Goal: Information Seeking & Learning: Learn about a topic

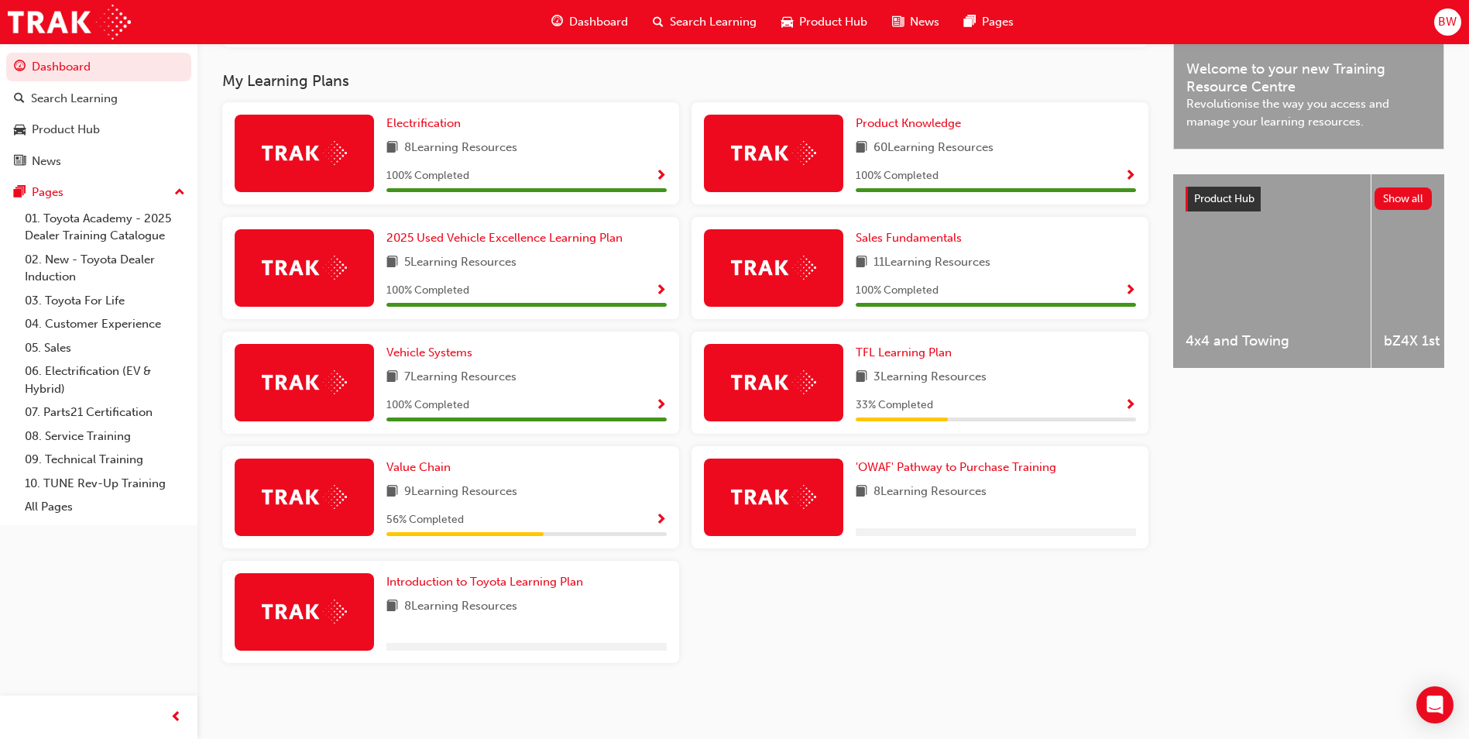
scroll to position [486, 0]
click at [413, 472] on span "Value Chain" at bounding box center [418, 467] width 64 height 14
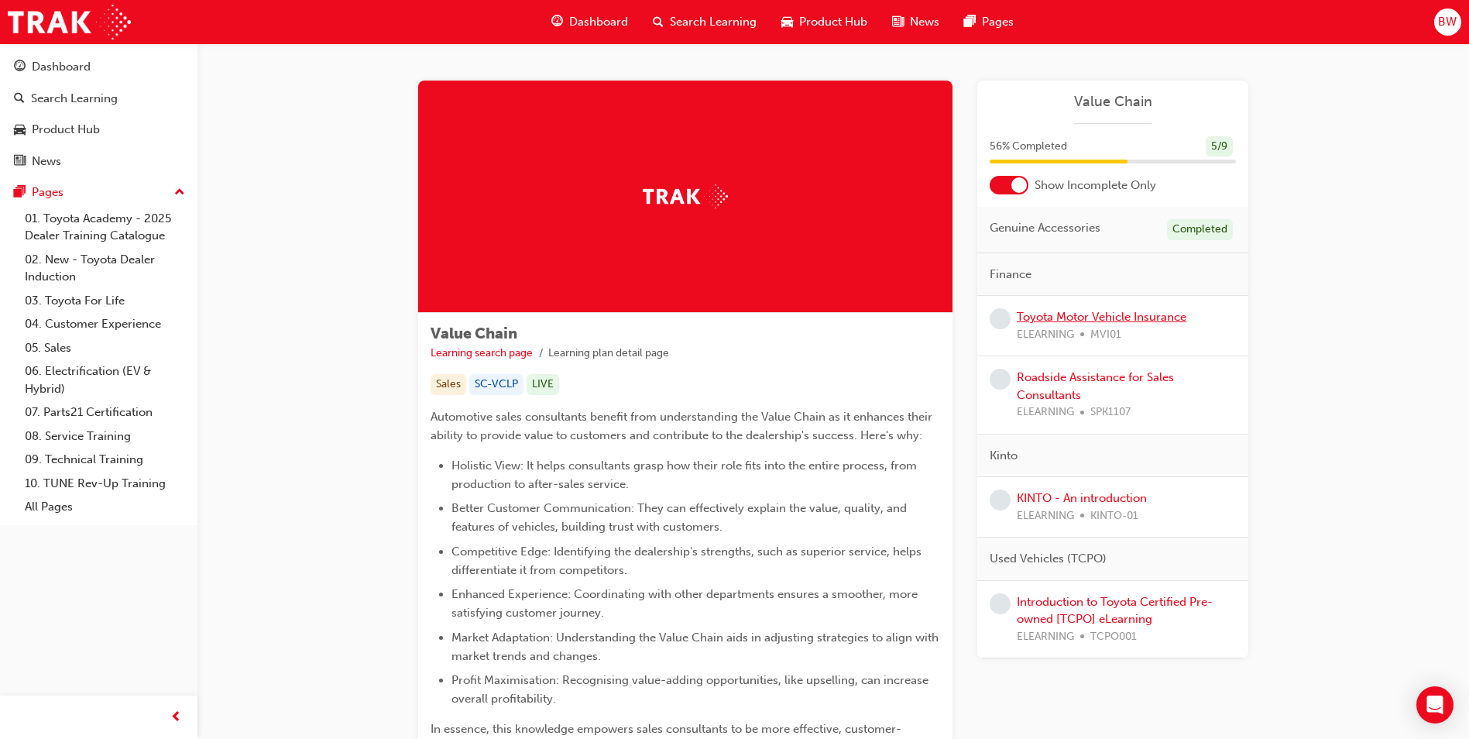
click at [1112, 318] on link "Toyota Motor Vehicle Insurance" at bounding box center [1102, 317] width 170 height 14
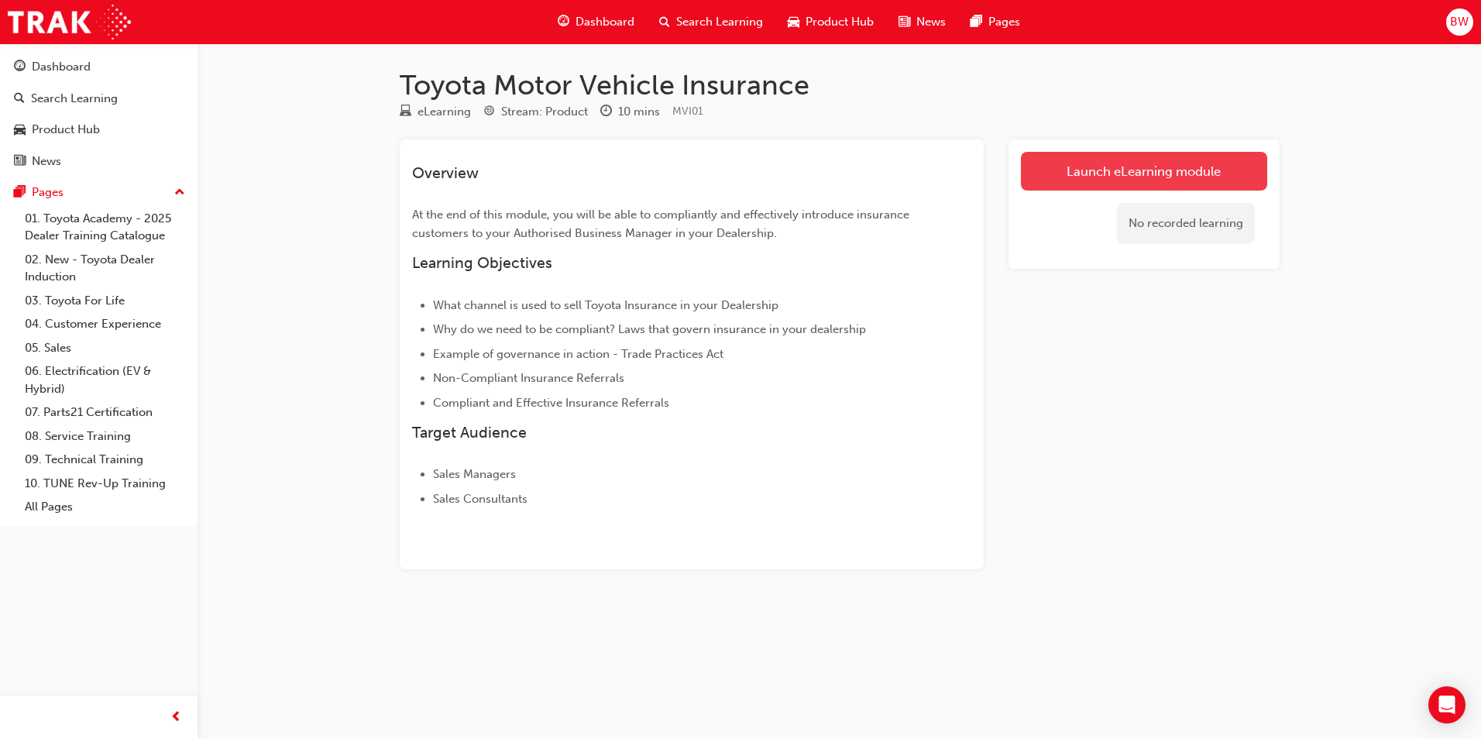
click at [1090, 174] on link "Launch eLearning module" at bounding box center [1144, 171] width 246 height 39
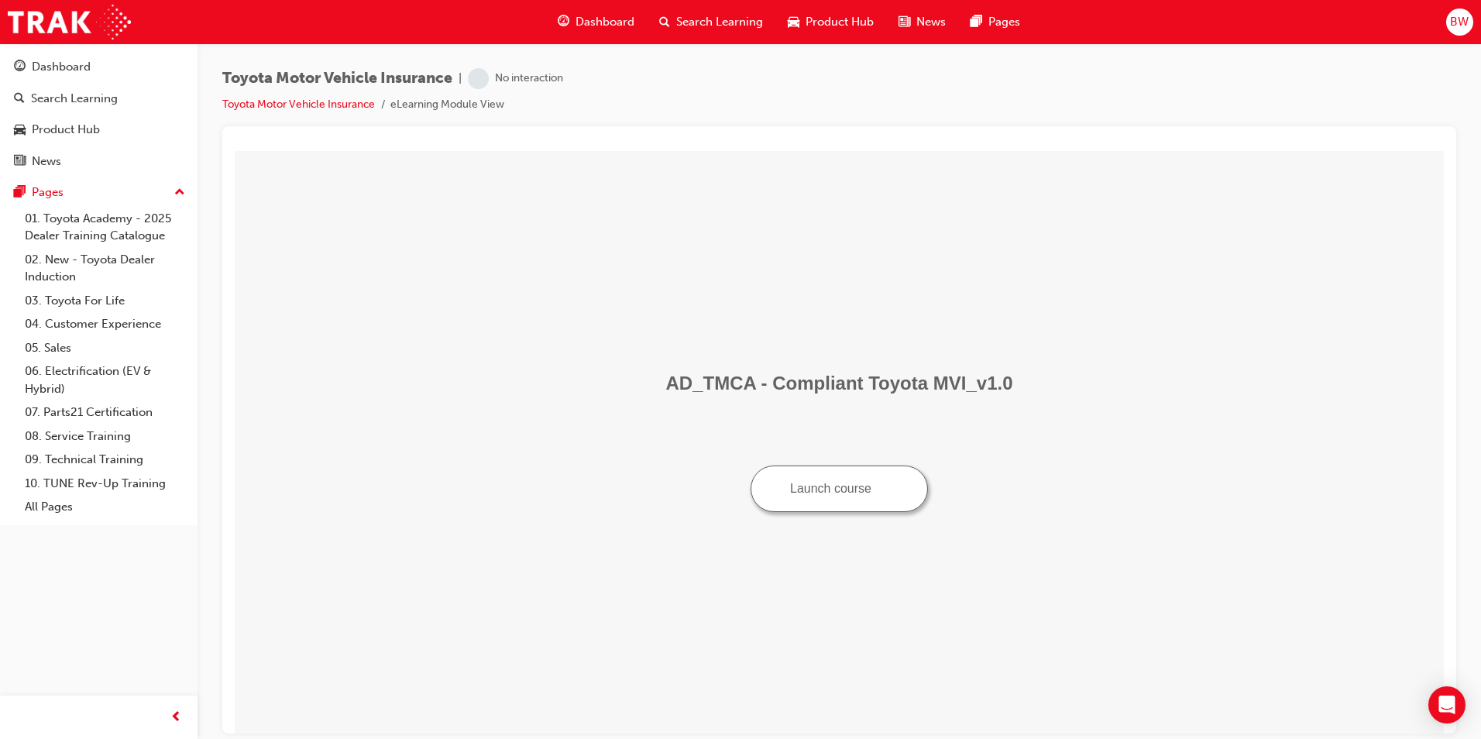
click at [808, 493] on button "Launch course" at bounding box center [838, 488] width 177 height 46
drag, startPoint x: 931, startPoint y: 672, endPoint x: 913, endPoint y: 615, distance: 60.0
click at [932, 671] on td "AD_TMCA - Compliant Toyota MVI_v1.0 Launch course" at bounding box center [839, 441] width 1196 height 570
click at [818, 486] on button "Launch course" at bounding box center [838, 488] width 177 height 46
click at [858, 364] on td "AD_TMCA - Compliant Toyota MVI_v1.0 Launch course" at bounding box center [839, 441] width 1196 height 570
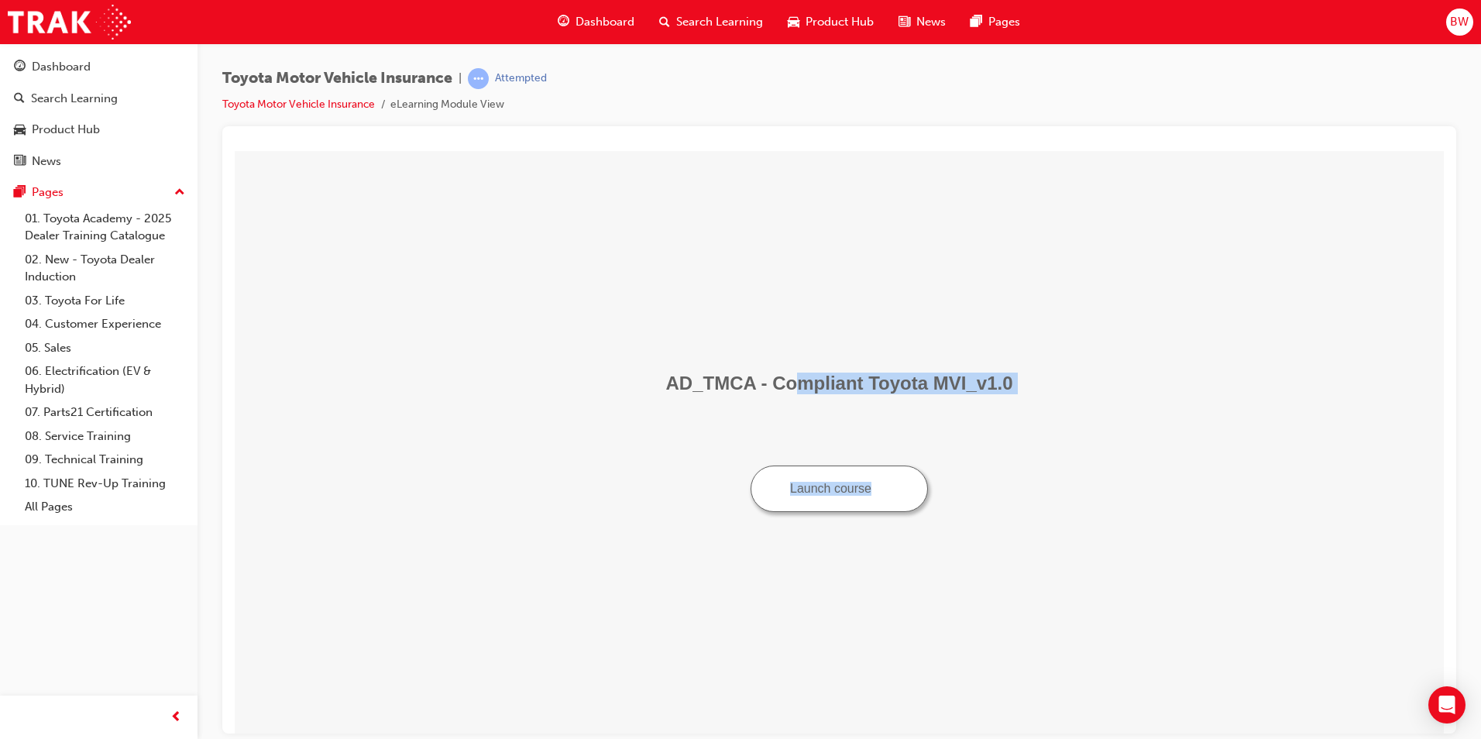
drag, startPoint x: 803, startPoint y: 383, endPoint x: 999, endPoint y: 400, distance: 196.7
click at [999, 400] on center "AD_TMCA - Compliant Toyota MVI_v1.0 Launch course" at bounding box center [839, 441] width 1196 height 139
drag, startPoint x: 999, startPoint y: 400, endPoint x: 978, endPoint y: 395, distance: 21.4
click at [980, 396] on center "AD_TMCA - Compliant Toyota MVI_v1.0 Launch course" at bounding box center [839, 441] width 1196 height 139
click at [592, 21] on span "Dashboard" at bounding box center [604, 22] width 59 height 18
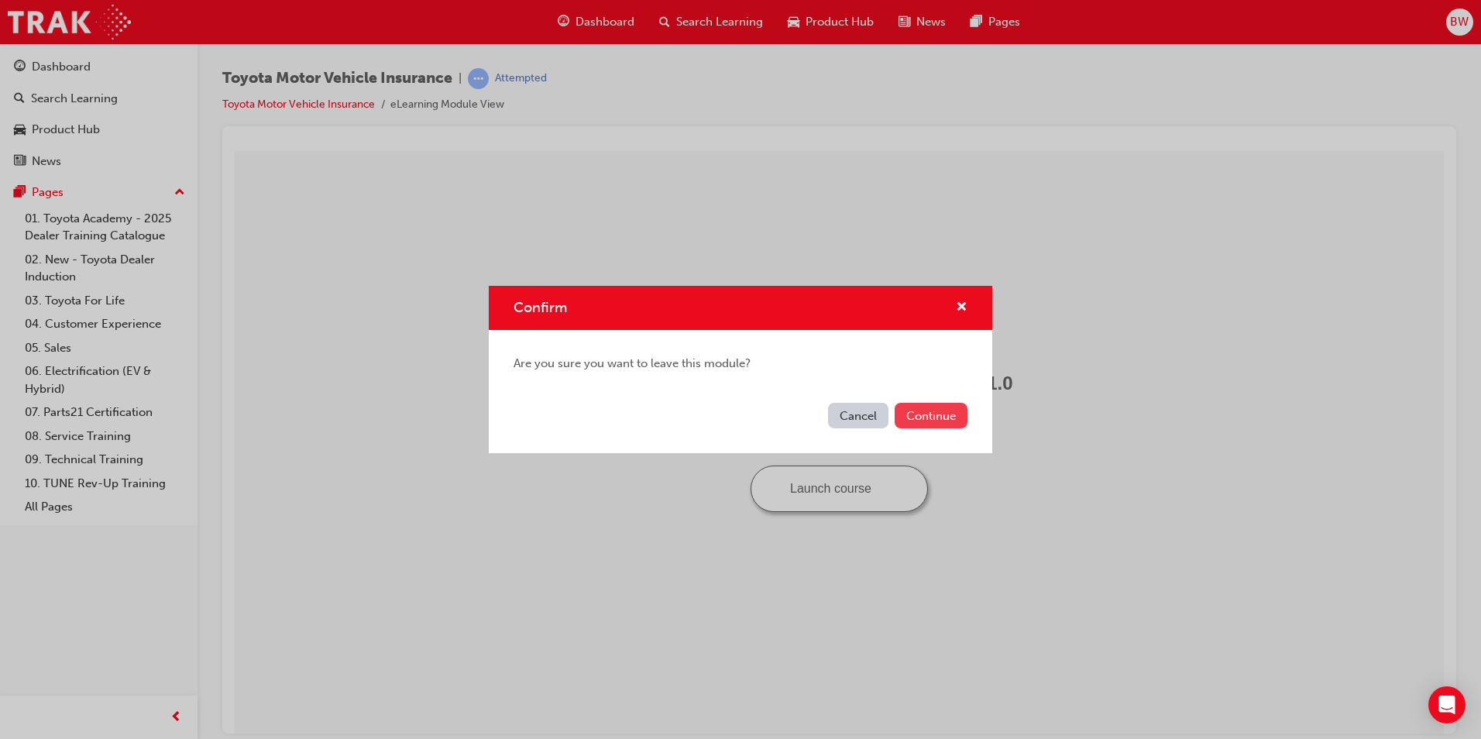
click at [898, 410] on button "Continue" at bounding box center [930, 416] width 73 height 26
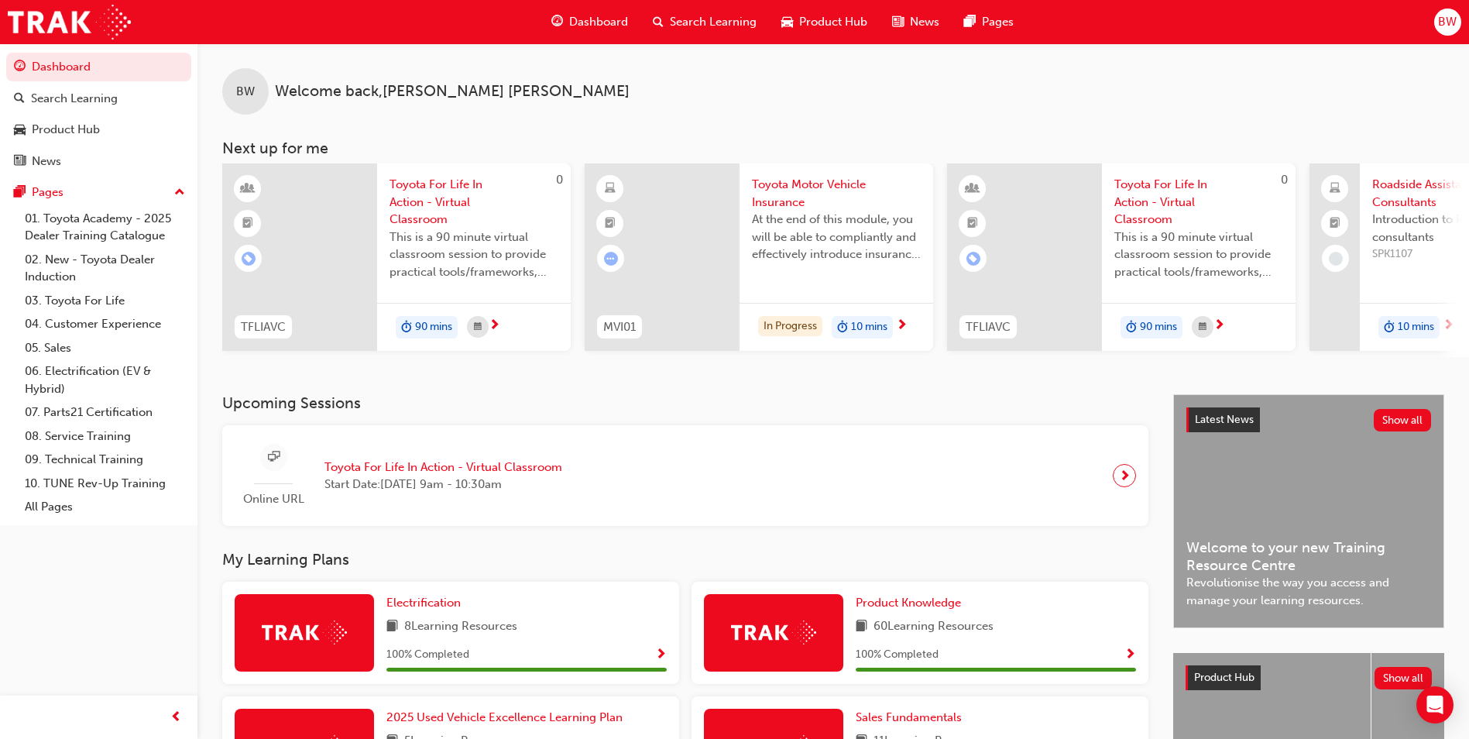
click at [760, 407] on h3 "Upcoming Sessions" at bounding box center [685, 403] width 926 height 18
